Goal: Transaction & Acquisition: Purchase product/service

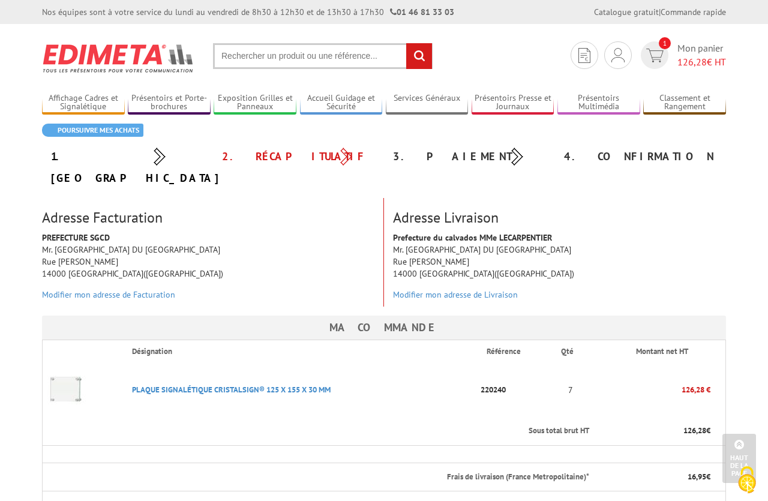
scroll to position [143, 0]
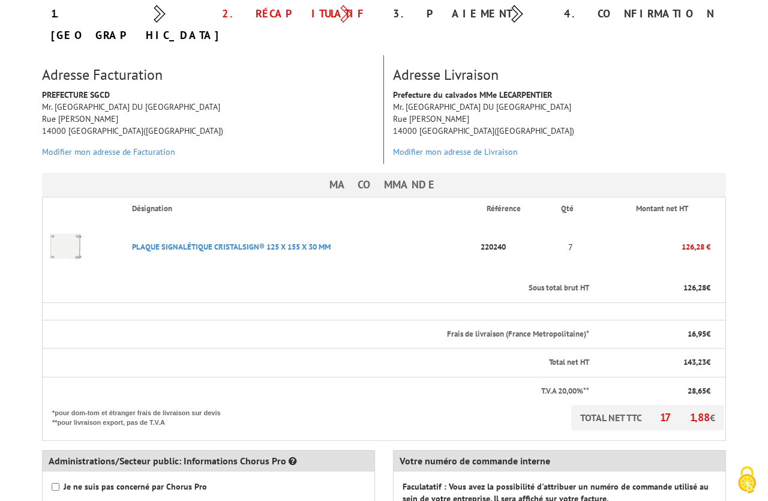
click at [110, 481] on strong "Je ne suis pas concerné par Chorus Pro" at bounding box center [135, 486] width 143 height 11
click at [59, 483] on input "Je ne suis pas concerné par Chorus Pro" at bounding box center [56, 487] width 8 height 8
checkbox input "true"
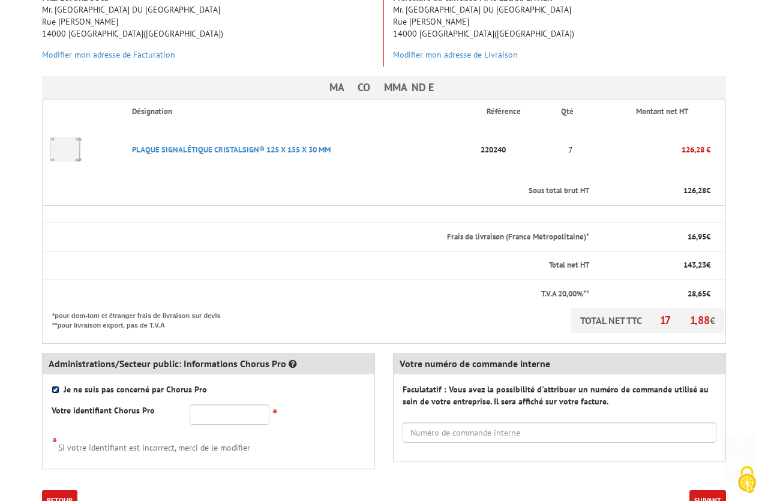
scroll to position [285, 0]
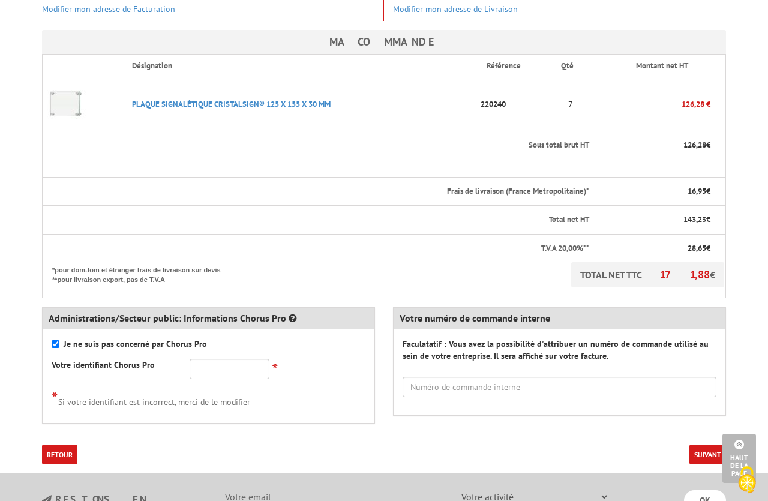
click at [702, 444] on button "Suivant" at bounding box center [707, 454] width 37 height 20
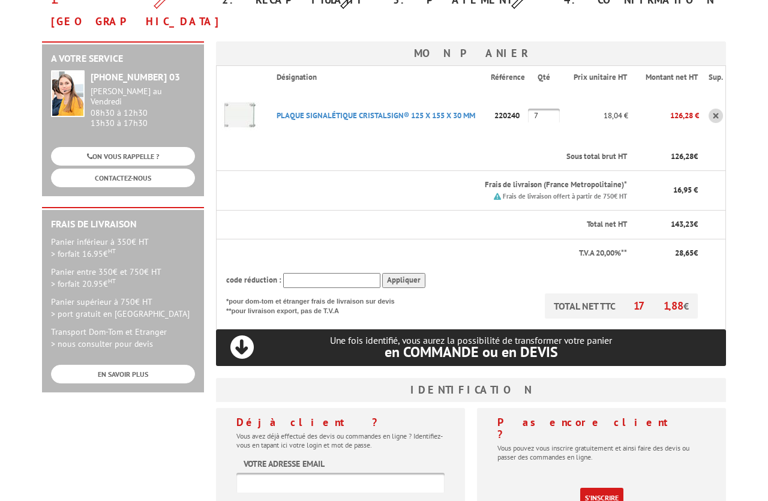
scroll to position [285, 0]
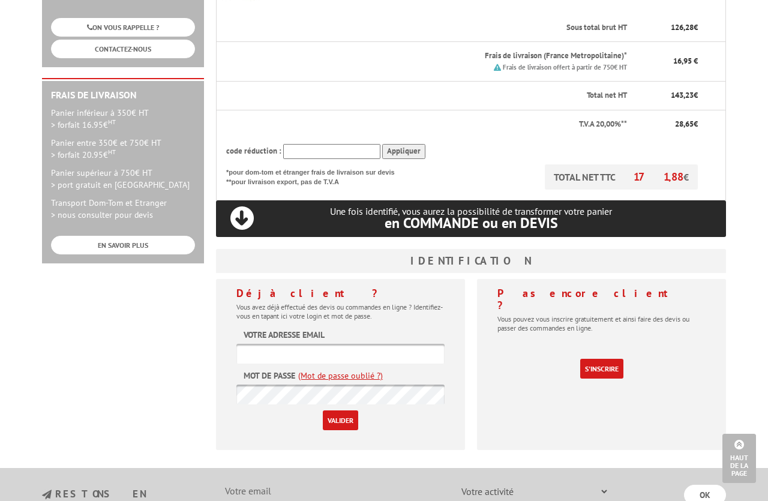
click at [356, 344] on input "text" at bounding box center [340, 354] width 208 height 20
type input "[EMAIL_ADDRESS][DOMAIN_NAME]"
click at [342, 410] on input "Valider" at bounding box center [340, 420] width 35 height 20
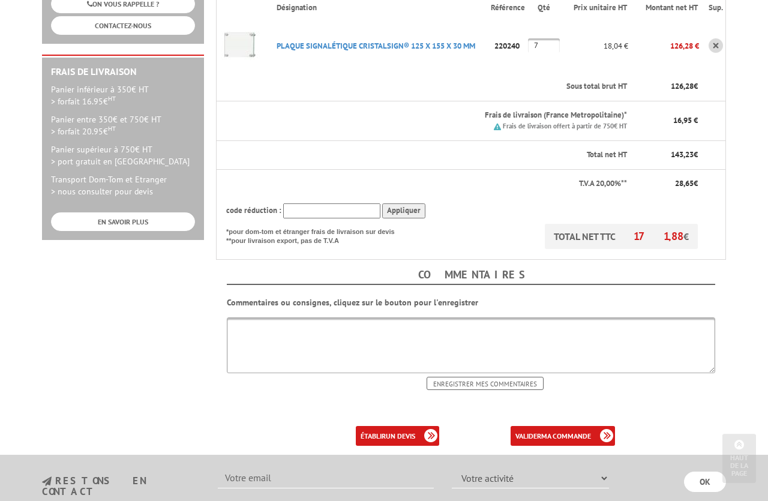
scroll to position [428, 0]
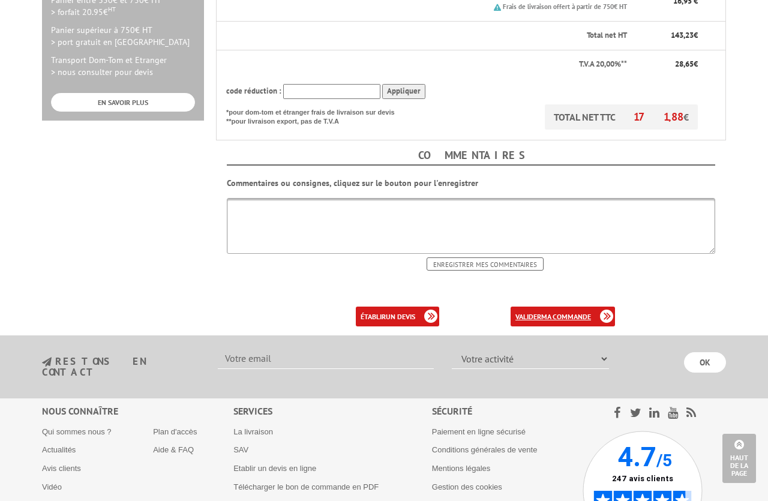
click at [539, 306] on link "valider ma commande" at bounding box center [562, 316] width 104 height 20
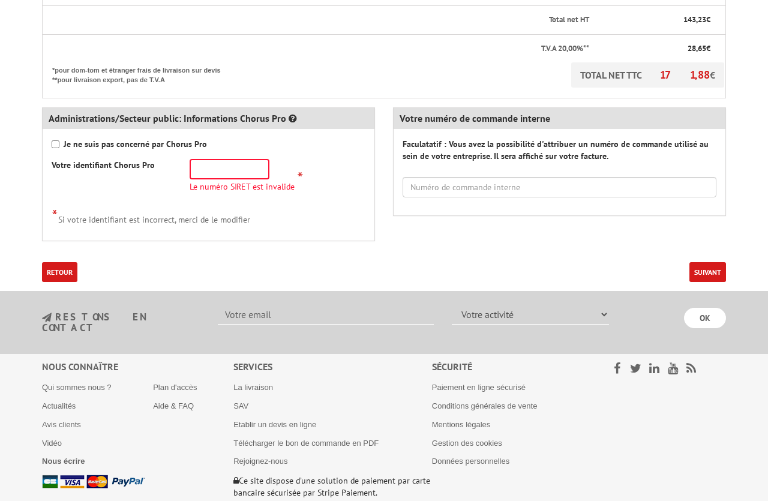
scroll to position [503, 0]
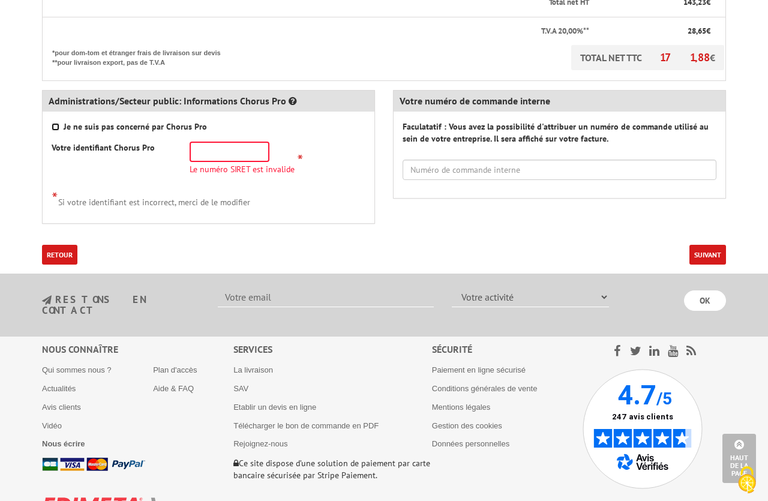
click at [54, 123] on input "Je ne suis pas concerné par Chorus Pro" at bounding box center [56, 127] width 8 height 8
checkbox input "true"
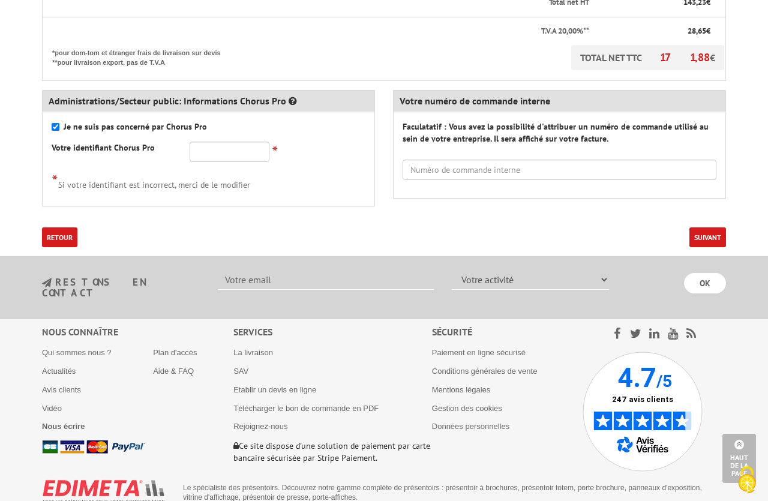
click at [712, 227] on button "Suivant" at bounding box center [707, 237] width 37 height 20
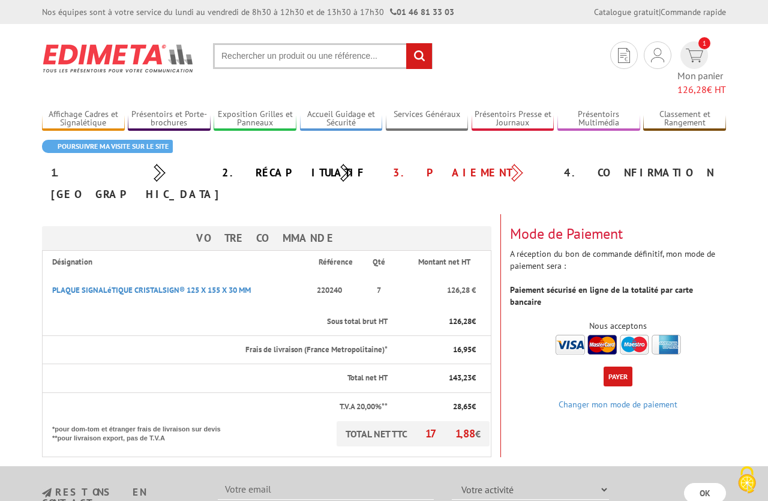
click at [622, 366] on button "Payer" at bounding box center [617, 376] width 29 height 20
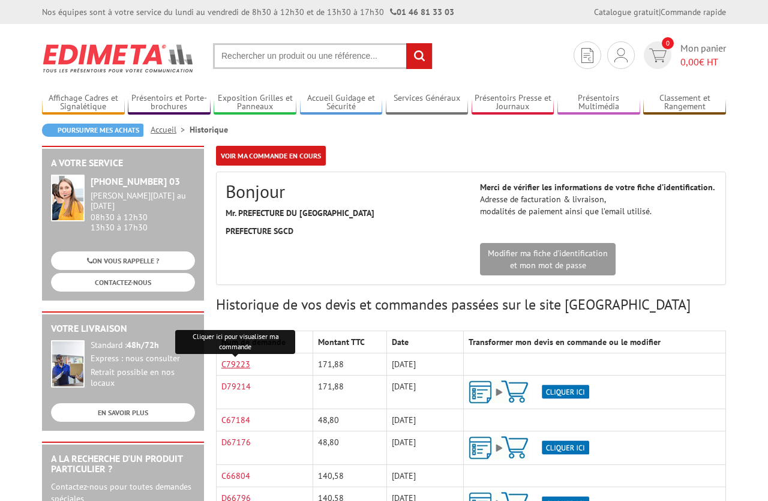
click at [231, 365] on link "C79223" at bounding box center [235, 364] width 29 height 11
drag, startPoint x: 606, startPoint y: 113, endPoint x: 600, endPoint y: 37, distance: 76.4
click at [0, 0] on link "Déconnexion" at bounding box center [0, 0] width 0 height 0
